Goal: Book appointment/travel/reservation

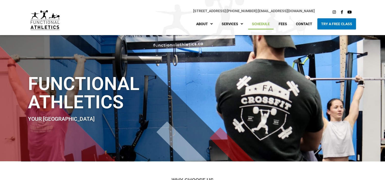
click at [262, 28] on link "Schedule" at bounding box center [260, 23] width 25 height 11
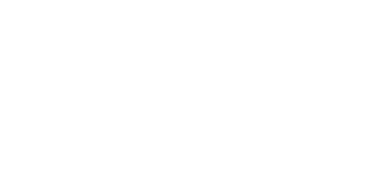
scroll to position [127, 0]
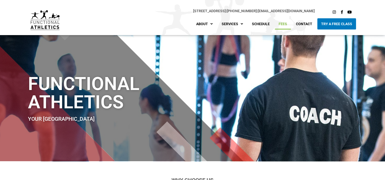
click at [281, 24] on link "Fees" at bounding box center [282, 23] width 16 height 11
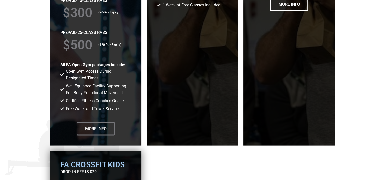
scroll to position [966, 0]
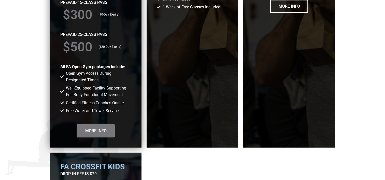
click at [97, 129] on span "More Info" at bounding box center [95, 131] width 21 height 4
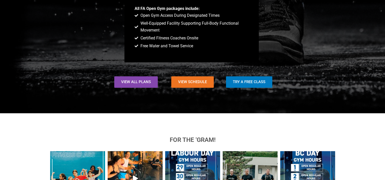
scroll to position [534, 0]
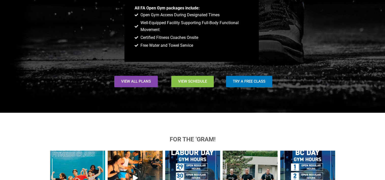
click at [204, 78] on link "View Schedule" at bounding box center [192, 81] width 42 height 11
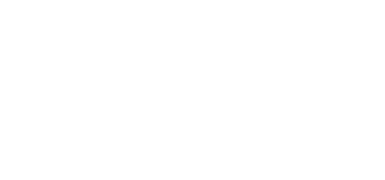
scroll to position [254, 0]
